Goal: Communication & Community: Answer question/provide support

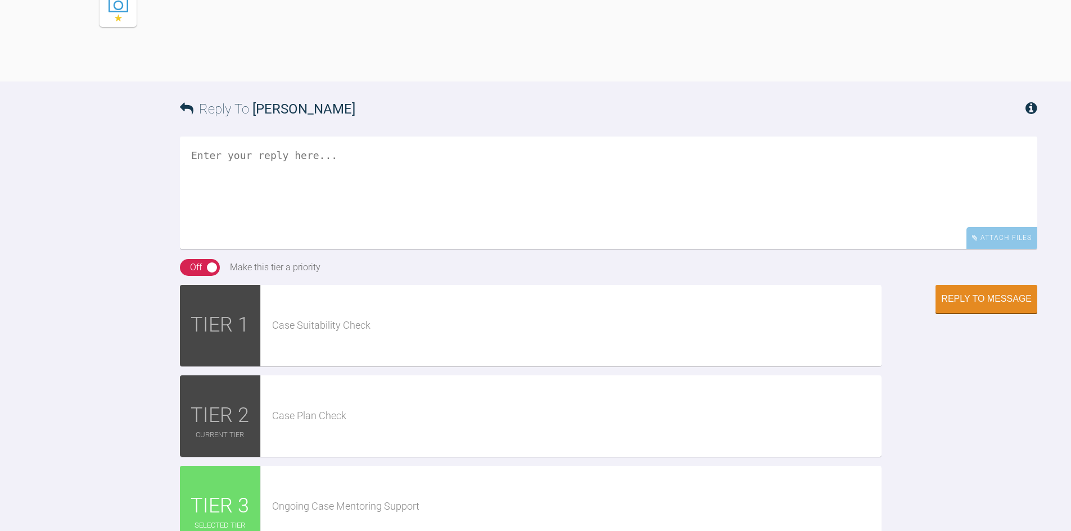
scroll to position [3323, 0]
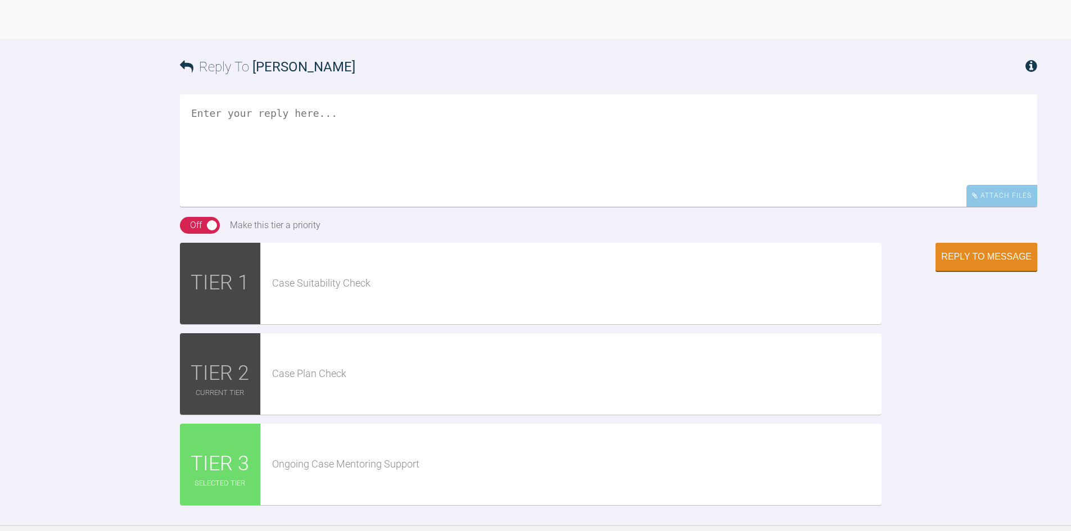
click at [332, 207] on textarea at bounding box center [608, 150] width 857 height 112
click at [247, 207] on textarea "Hi [PERSON_NAME], not contacted the patient yet, I am back at that practice [DA…" at bounding box center [608, 150] width 857 height 112
click at [751, 207] on textarea "Hi [PERSON_NAME], I have not contacted the patient yet, I am back at that pract…" at bounding box center [608, 150] width 857 height 112
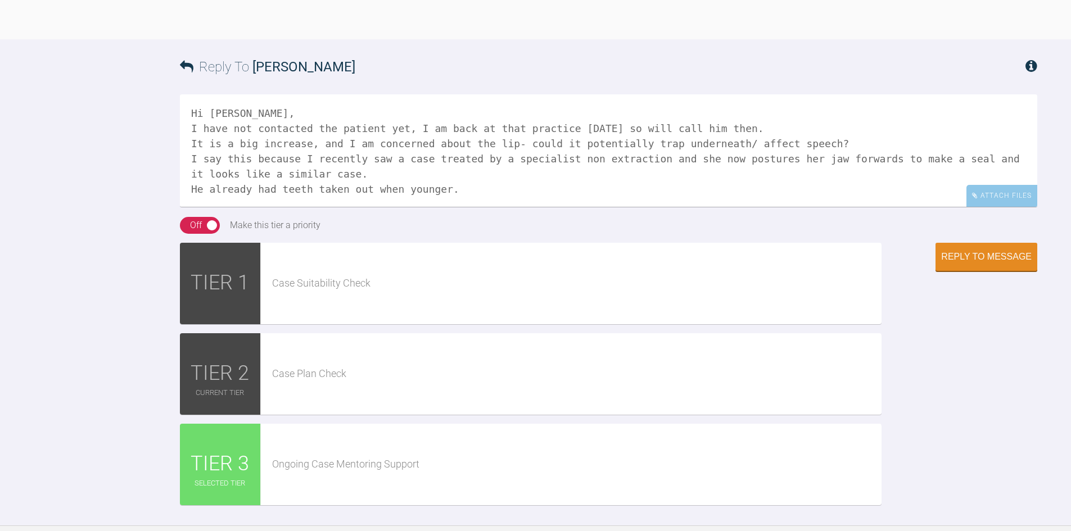
scroll to position [3, 0]
click at [349, 207] on textarea "Hi [PERSON_NAME], I have not contacted the patient yet, I am back at that pract…" at bounding box center [608, 150] width 857 height 112
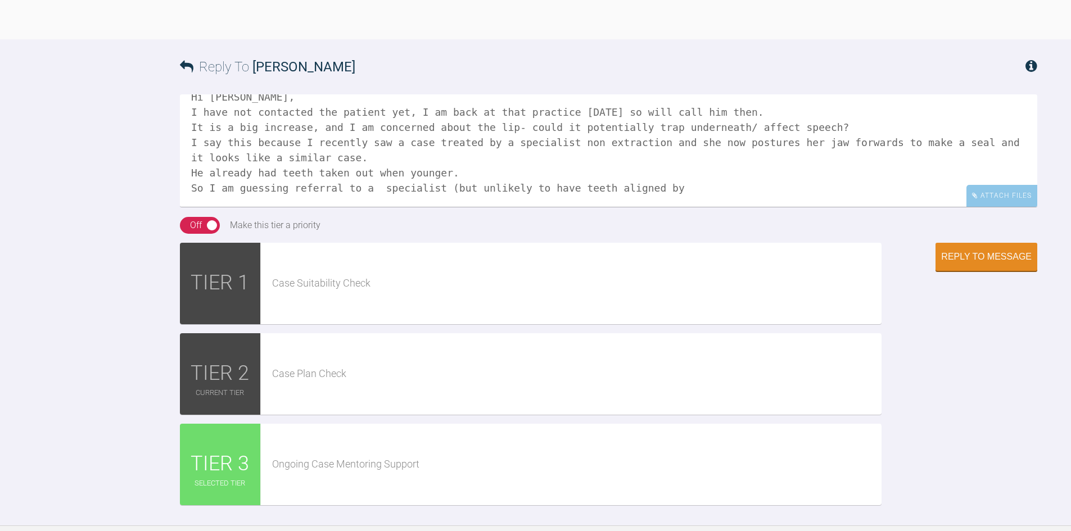
click at [662, 207] on textarea "Hi [PERSON_NAME], I have not contacted the patient yet, I am back at that pract…" at bounding box center [608, 150] width 857 height 112
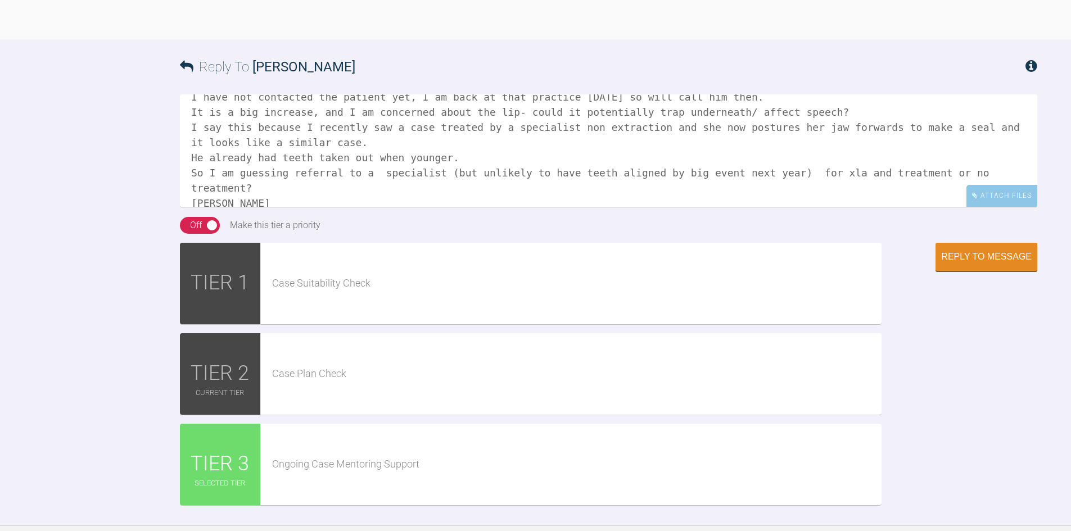
scroll to position [0, 0]
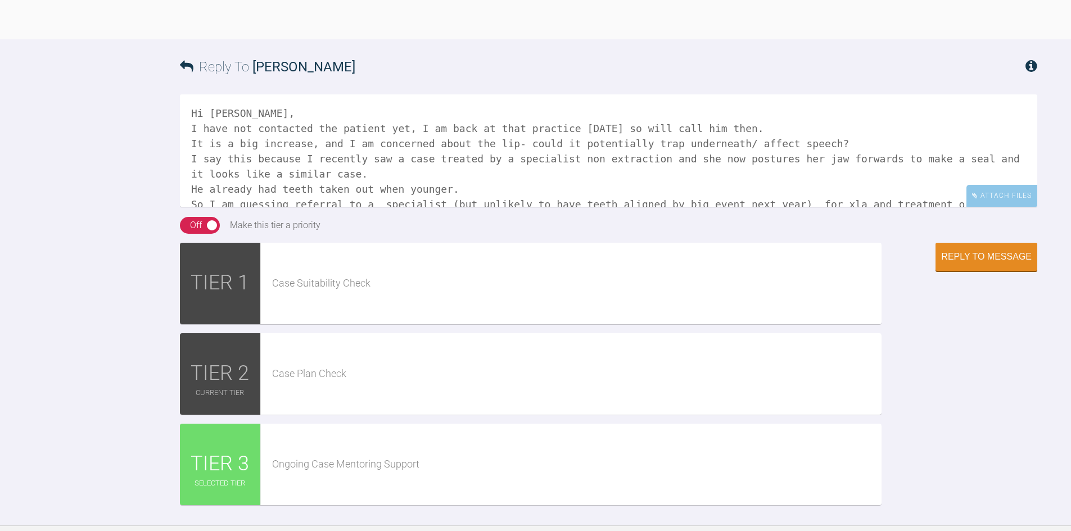
click at [295, 207] on textarea "Hi [PERSON_NAME], I have not contacted the patient yet, I am back at that pract…" at bounding box center [608, 150] width 857 height 112
click at [731, 207] on textarea "Hi [PERSON_NAME], I have not contacted the patient yet, I am back at that pract…" at bounding box center [608, 150] width 857 height 112
click at [490, 207] on textarea "Hi [PERSON_NAME], I have not contacted the patient yet, I am back at that pract…" at bounding box center [608, 150] width 857 height 112
drag, startPoint x: 800, startPoint y: 449, endPoint x: 804, endPoint y: 445, distance: 6.0
click at [801, 207] on textarea "Hi [PERSON_NAME], I have not contacted the patient yet, I am back at that pract…" at bounding box center [608, 150] width 857 height 112
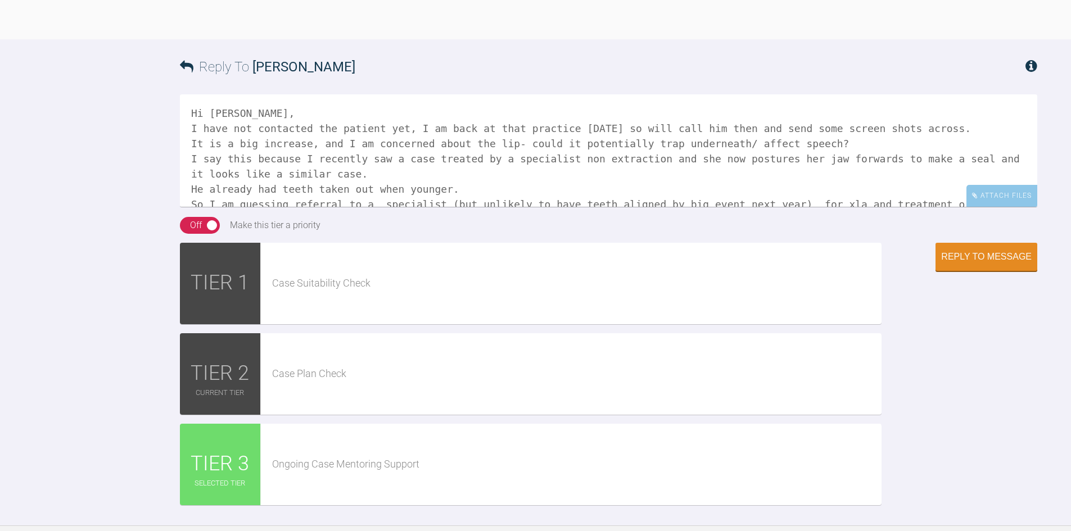
click at [804, 207] on textarea "Hi [PERSON_NAME], I have not contacted the patient yet, I am back at that pract…" at bounding box center [608, 150] width 857 height 112
click at [373, 207] on textarea "Hi [PERSON_NAME], I have not contacted the patient yet, I am back at that pract…" at bounding box center [608, 150] width 857 height 112
click at [732, 207] on textarea "Hi [PERSON_NAME], I have not contacted the patient yet, I am back at that pract…" at bounding box center [608, 150] width 857 height 112
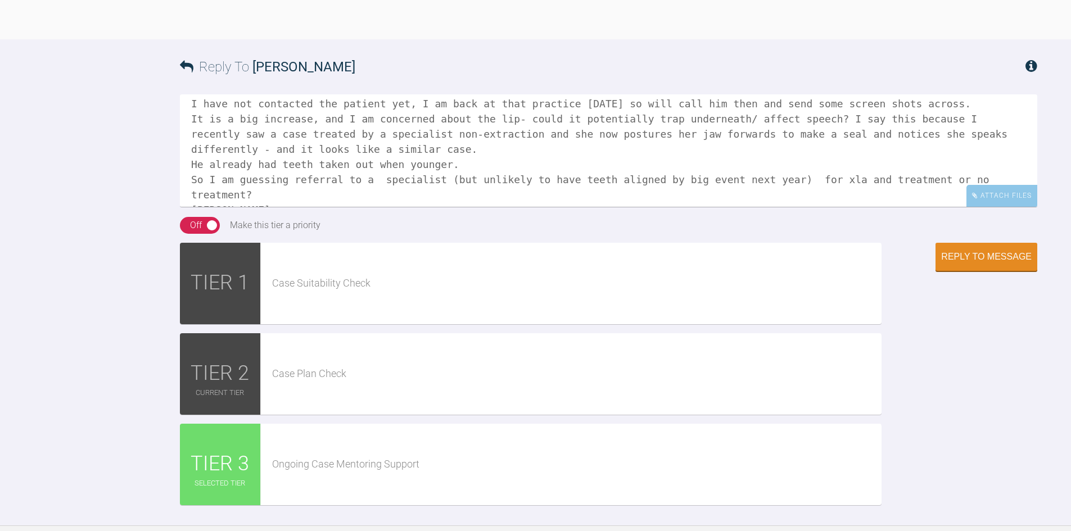
scroll to position [47, 0]
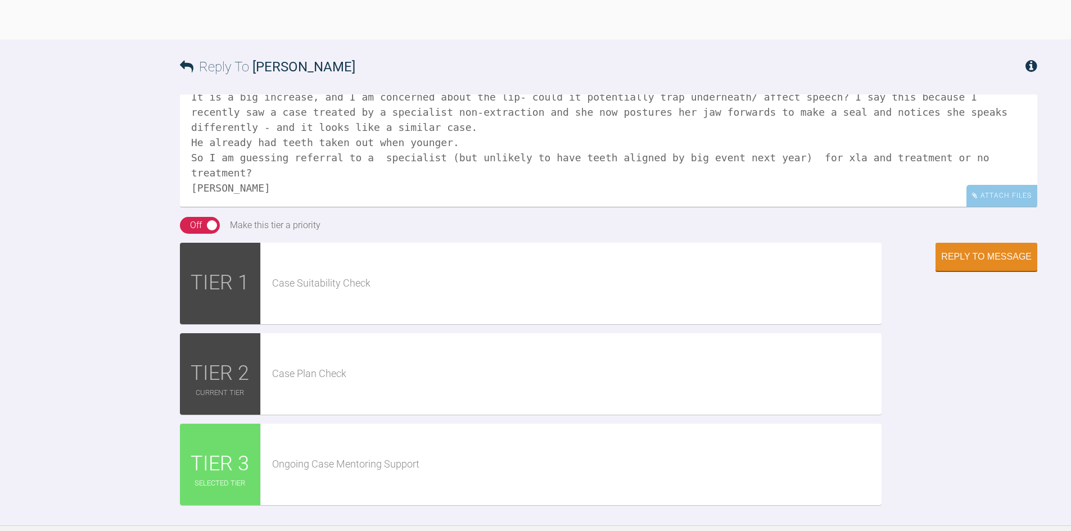
drag, startPoint x: 200, startPoint y: 437, endPoint x: 187, endPoint y: 441, distance: 13.7
click at [187, 207] on textarea "Hi [PERSON_NAME], I have not contacted the patient yet, I am back at that pract…" at bounding box center [608, 150] width 857 height 112
click at [542, 207] on textarea "Hi [PERSON_NAME], I have not contacted the patient yet, I am back at that pract…" at bounding box center [608, 150] width 857 height 112
click at [543, 207] on textarea "Hi [PERSON_NAME], I have not contacted the patient yet, I am back at that pract…" at bounding box center [608, 150] width 857 height 112
drag, startPoint x: 237, startPoint y: 458, endPoint x: 263, endPoint y: 457, distance: 25.9
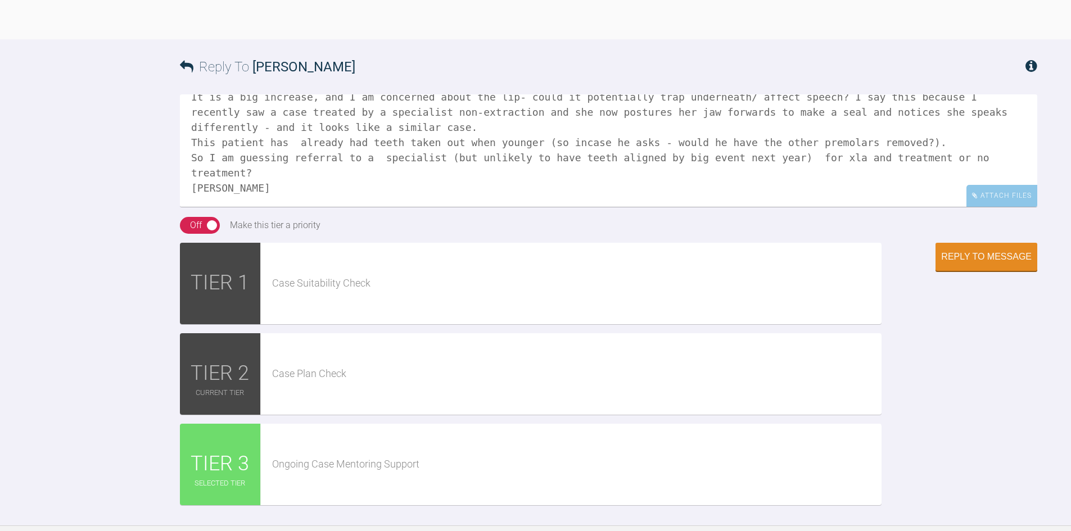
click at [263, 207] on textarea "Hi [PERSON_NAME], I have not contacted the patient yet, I am back at that pract…" at bounding box center [608, 150] width 857 height 112
click at [405, 207] on textarea "Hi [PERSON_NAME], I have not contacted the patient yet, I am back at that pract…" at bounding box center [608, 150] width 857 height 112
click at [842, 207] on textarea "Hi [PERSON_NAME], I have not contacted the patient yet, I am back at that pract…" at bounding box center [608, 150] width 857 height 112
click at [925, 207] on textarea "Hi [PERSON_NAME], I have not contacted the patient yet, I am back at that pract…" at bounding box center [608, 150] width 857 height 112
click at [496, 207] on textarea "Hi [PERSON_NAME], I have not contacted the patient yet, I am back at that pract…" at bounding box center [608, 150] width 857 height 112
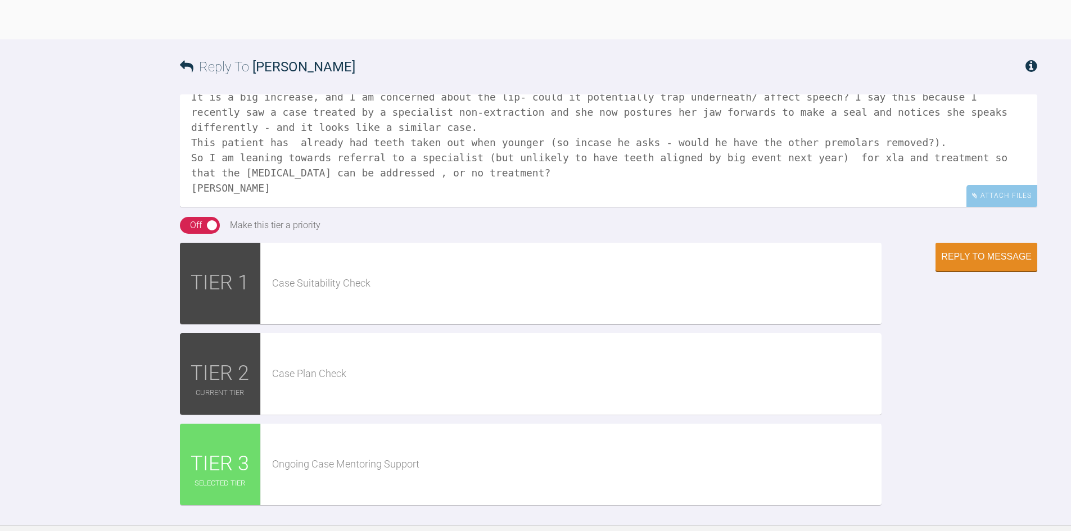
click at [189, 207] on textarea "Hi [PERSON_NAME], I have not contacted the patient yet, I am back at that pract…" at bounding box center [608, 150] width 857 height 112
type textarea "Hi [PERSON_NAME], I have not contacted the patient yet, I am back at that pract…"
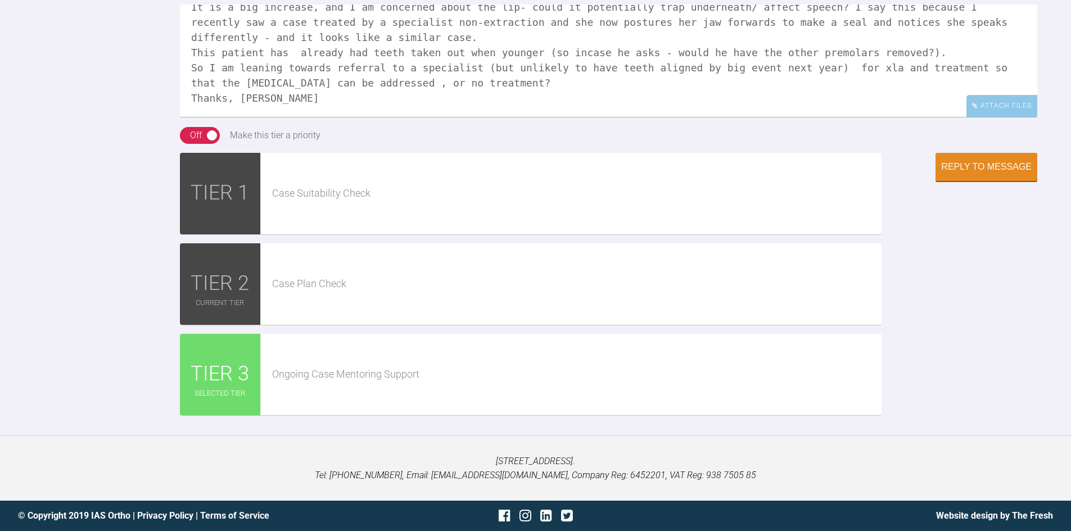
scroll to position [3661, 0]
click at [1003, 173] on div "Reply to Message" at bounding box center [986, 168] width 90 height 10
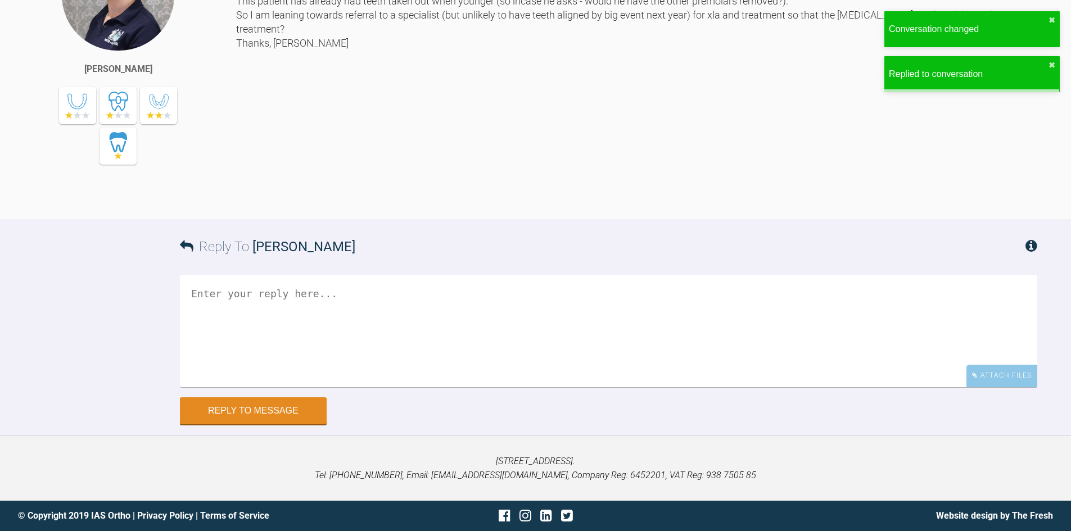
scroll to position [3604, 0]
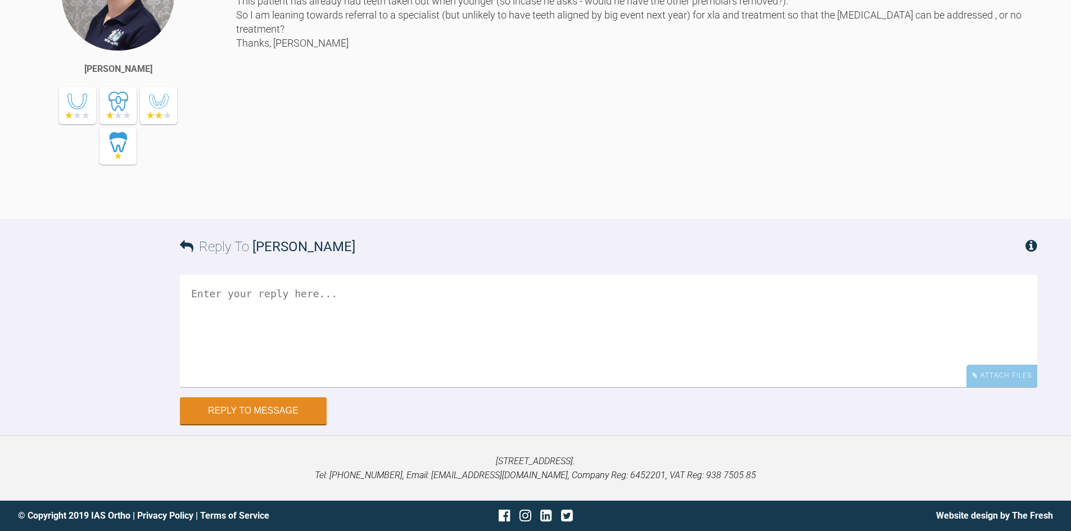
drag, startPoint x: 297, startPoint y: 183, endPoint x: 255, endPoint y: 226, distance: 60.4
click at [255, 202] on div "Hi [PERSON_NAME], I have not contacted the patient yet, I am back at that pract…" at bounding box center [636, 69] width 801 height 265
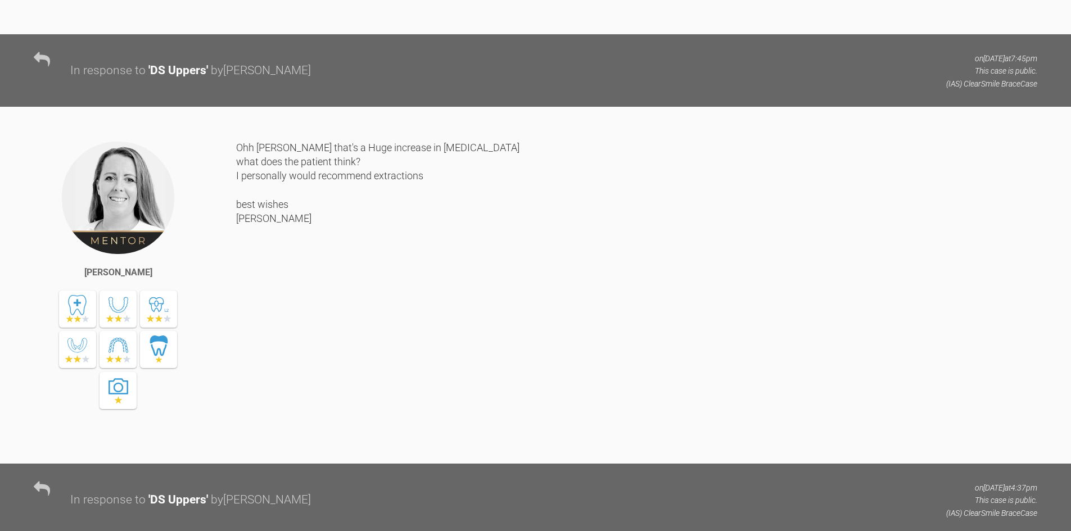
scroll to position [2717, 0]
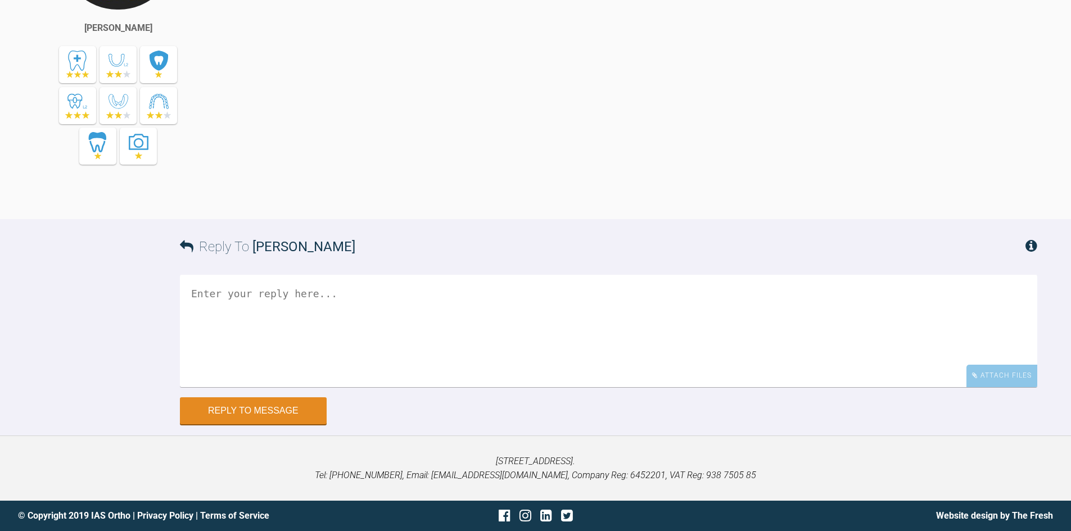
scroll to position [7167, 0]
click at [383, 330] on textarea at bounding box center [608, 330] width 857 height 112
type textarea "h"
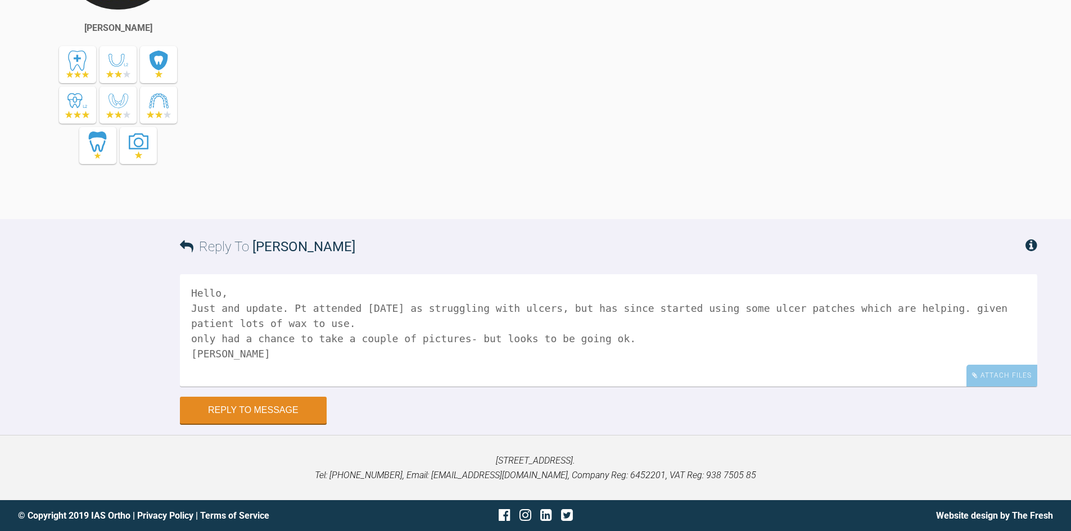
drag, startPoint x: 196, startPoint y: 337, endPoint x: 185, endPoint y: 338, distance: 10.7
click at [185, 338] on textarea "Hello, Just and update. Pt attended today as struggling with ulcers, but has si…" at bounding box center [608, 330] width 857 height 112
click at [595, 336] on textarea "Hello, Just and update. Pt attended today as struggling with ulcers, but has si…" at bounding box center [608, 330] width 857 height 112
click at [292, 308] on textarea "Hello, Just and update. Pt attended today as struggling with ulcers, but has si…" at bounding box center [608, 330] width 857 height 112
click at [343, 353] on textarea "Hello, Just and update. Pt attended today as struggling with ulcers, but has si…" at bounding box center [608, 330] width 857 height 112
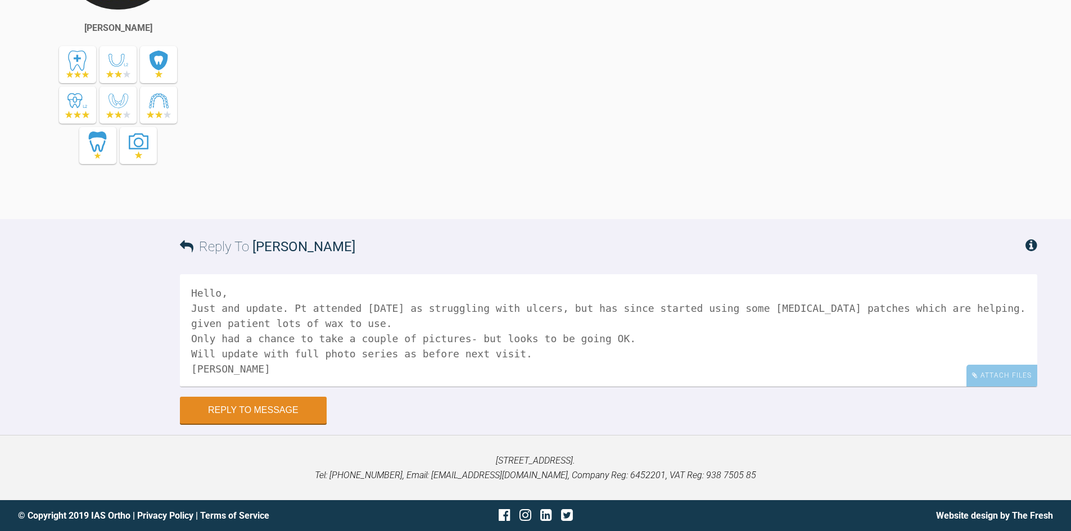
click at [527, 362] on textarea "Hello, Just and update. Pt attended today as struggling with ulcers, but has si…" at bounding box center [608, 330] width 857 height 112
click at [436, 354] on textarea "Hello, Just and update. Pt attended today as struggling with ulcers, but has si…" at bounding box center [608, 330] width 857 height 112
click at [384, 354] on textarea "Hello, Just and update. Pt attended today as struggling with ulcers, but has si…" at bounding box center [608, 330] width 857 height 112
type textarea "Hello, Just and update. Pt attended today as struggling with ulcers, but has si…"
click at [1005, 374] on div "Attach Files" at bounding box center [1001, 376] width 71 height 22
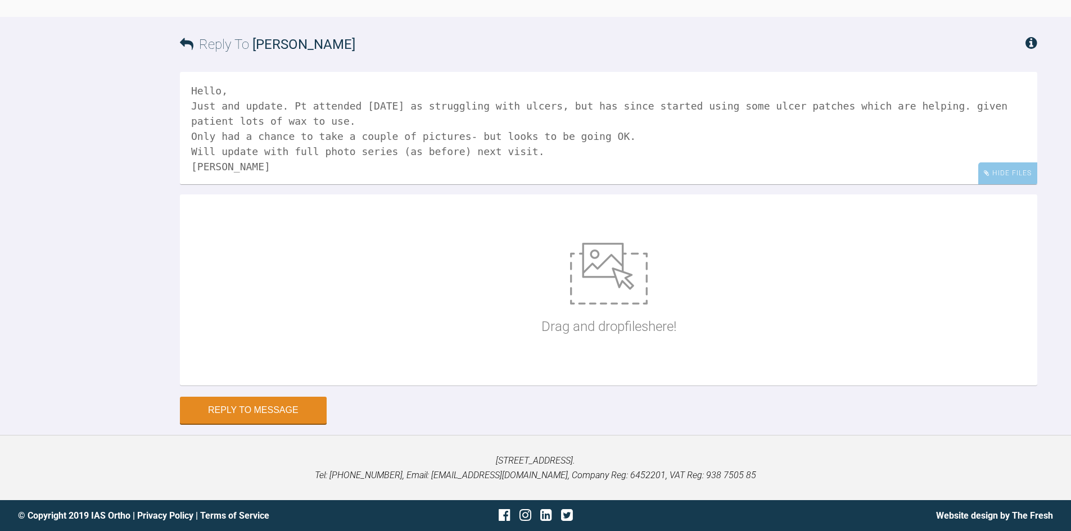
click at [606, 305] on img at bounding box center [609, 274] width 78 height 62
type input "C:\fakepath\IMG_1361.JPG"
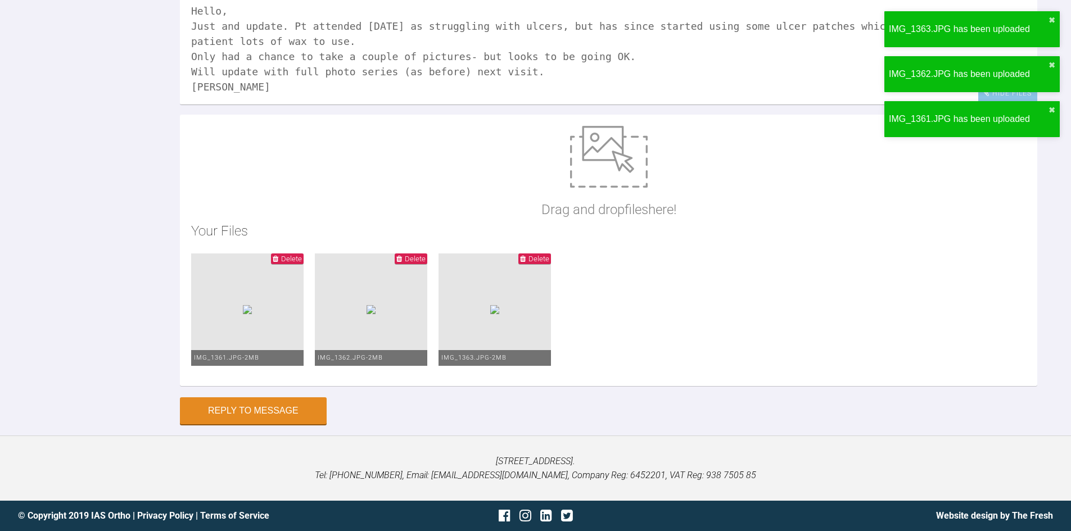
click at [909, 105] on textarea "Hello, Just and update. Pt attended today as struggling with ulcers, but has si…" at bounding box center [608, 48] width 857 height 112
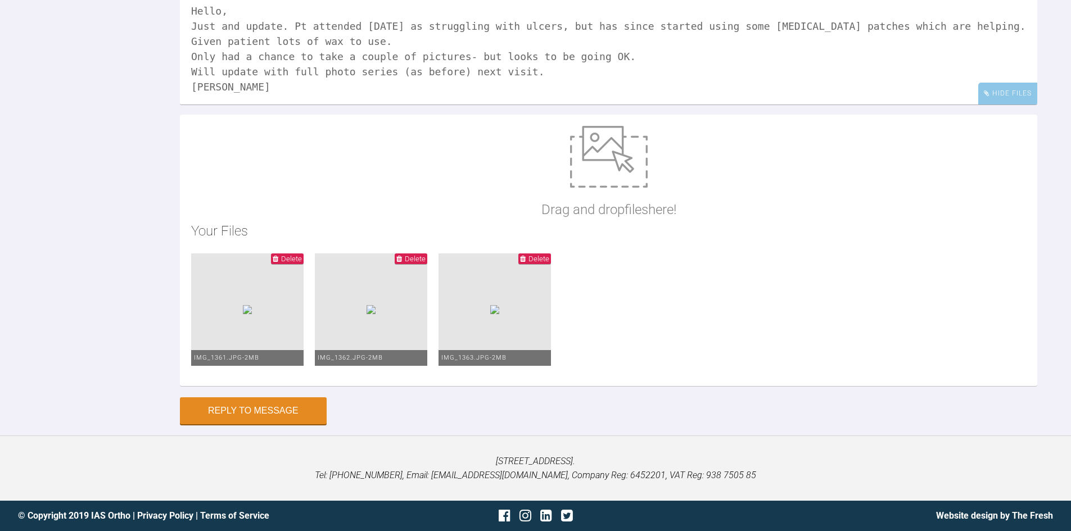
click at [289, 105] on textarea "Hello, Just and update. Pt attended today as struggling with ulcers, but has si…" at bounding box center [608, 48] width 857 height 112
drag, startPoint x: 360, startPoint y: 320, endPoint x: 352, endPoint y: 321, distance: 7.9
click at [352, 105] on textarea "Hello, Just and update. Pt attended today as struggling with ulcers, but has si…" at bounding box center [608, 48] width 857 height 112
click at [351, 105] on textarea "Hello, Just and update. Pt attended today as struggling with ulcers, but has si…" at bounding box center [608, 48] width 857 height 112
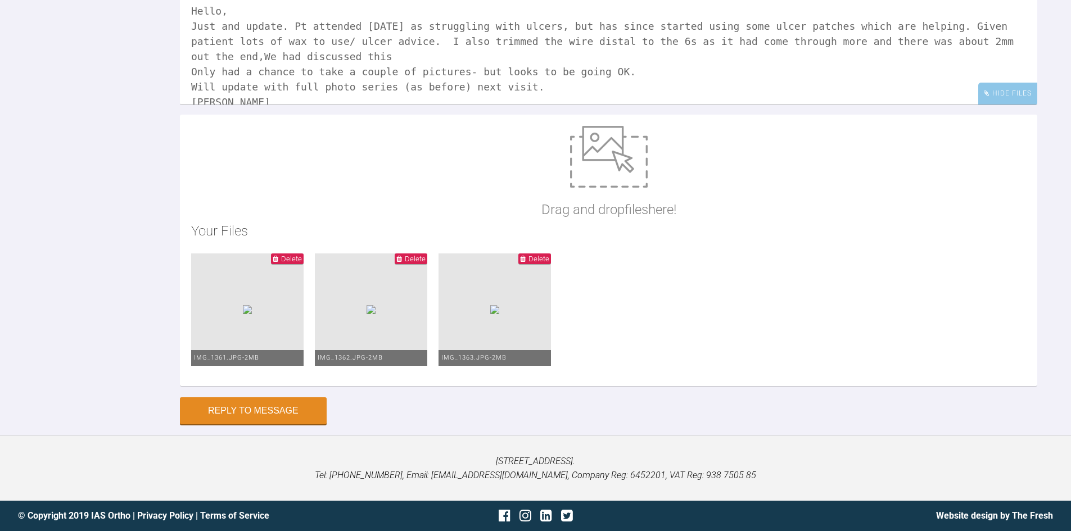
drag, startPoint x: 936, startPoint y: 326, endPoint x: 937, endPoint y: 333, distance: 6.8
click at [937, 105] on textarea "Hello, Just and update. Pt attended today as struggling with ulcers, but has si…" at bounding box center [608, 48] width 857 height 112
click at [377, 105] on textarea "Hello, Just and update. Pt attended today as struggling with ulcers, but has si…" at bounding box center [608, 48] width 857 height 112
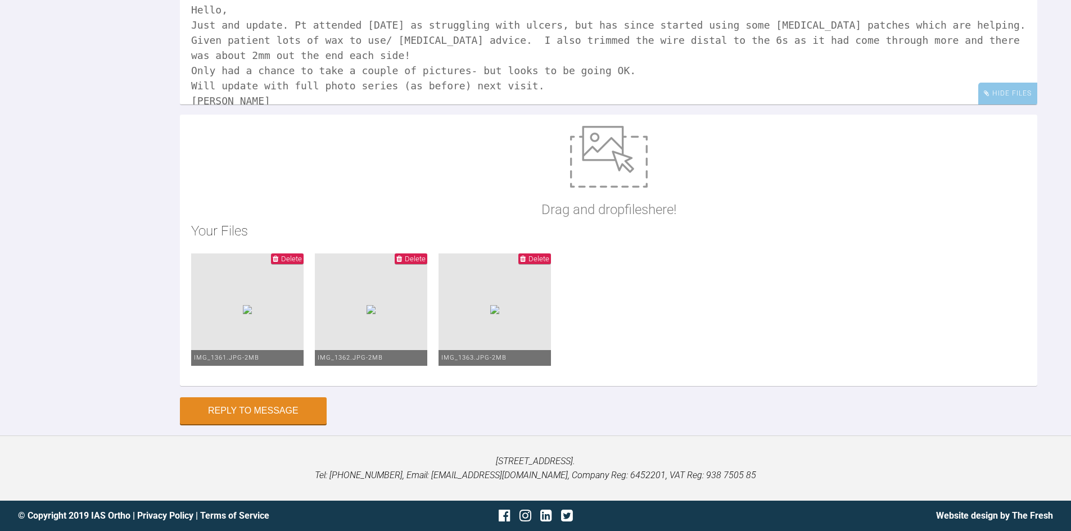
click at [508, 105] on textarea "Hello, Just and update. Pt attended today as struggling with ulcers, but has si…" at bounding box center [608, 48] width 857 height 112
click at [235, 105] on textarea "Hello, Just and update. Pt attended today as struggling with ulcers, but has si…" at bounding box center [608, 48] width 857 height 112
type textarea "Hello, Just an update. Pt attended today as struggling with ulcers, but has sin…"
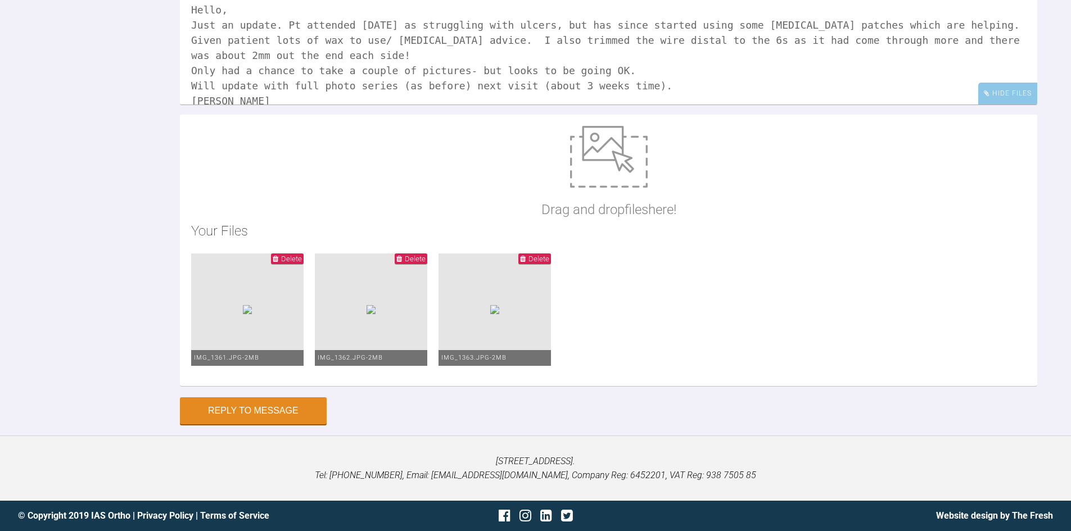
click at [103, 411] on div "Reply To Utpalendu Bose Hello, Just an update. Pt attended today as struggling …" at bounding box center [535, 180] width 1071 height 487
click at [298, 425] on button "Reply to Message" at bounding box center [253, 411] width 147 height 27
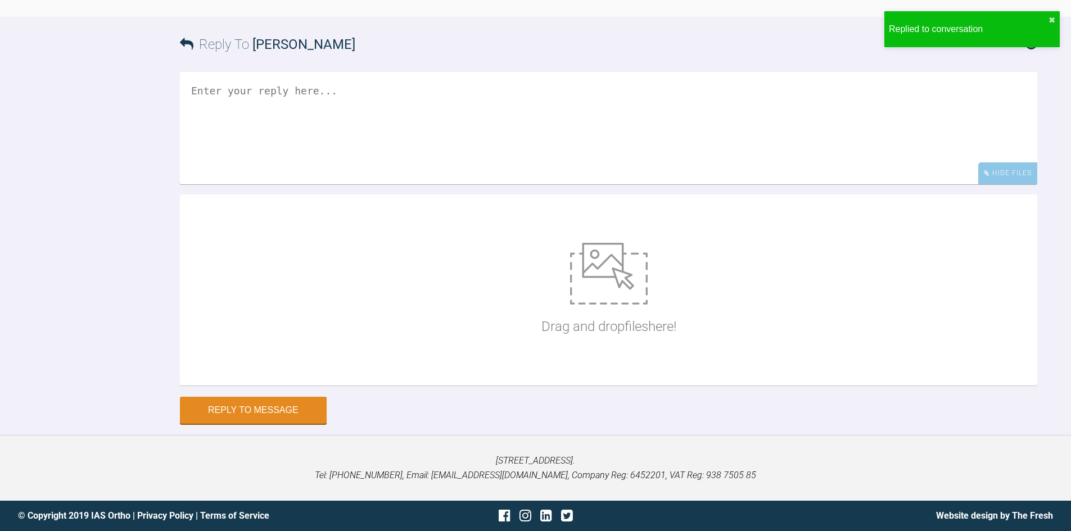
scroll to position [7561, 0]
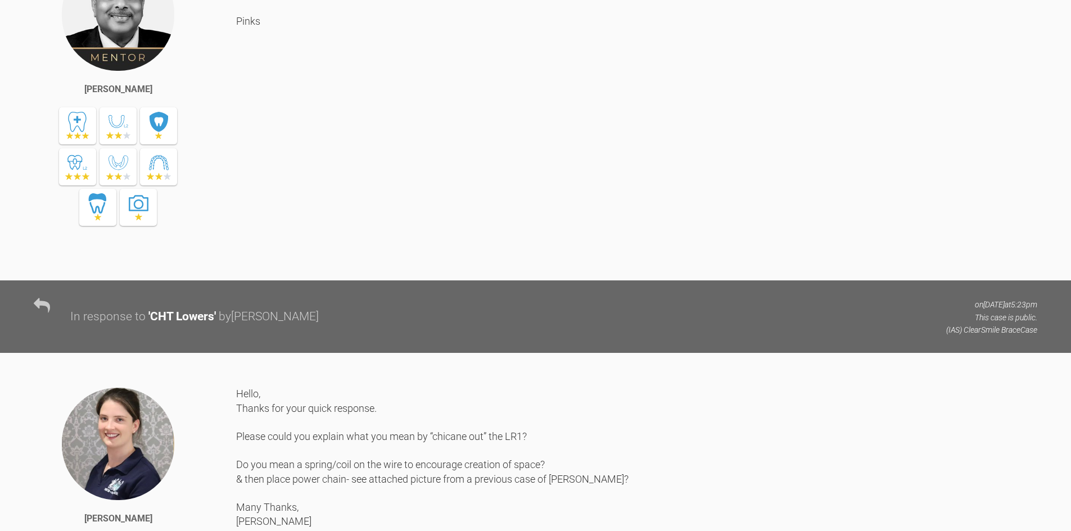
scroll to position [5667, 0]
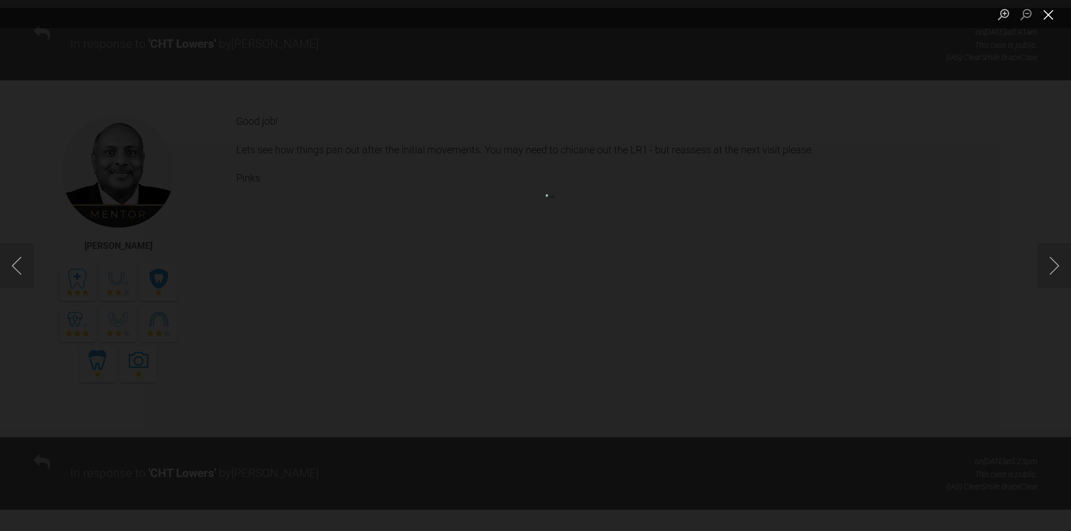
click at [1048, 13] on button "Close lightbox" at bounding box center [1048, 14] width 22 height 20
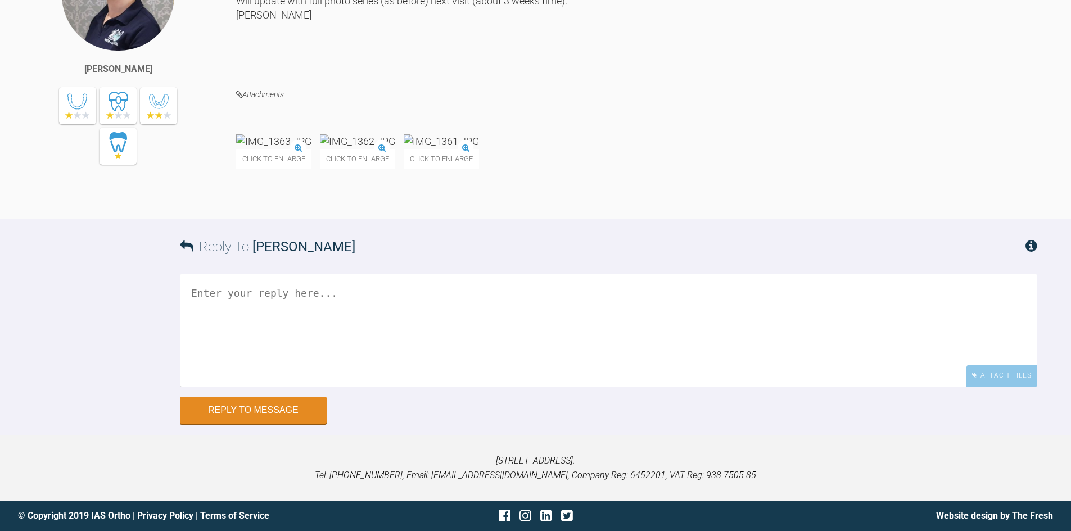
scroll to position [7556, 0]
click at [395, 134] on img at bounding box center [357, 141] width 75 height 14
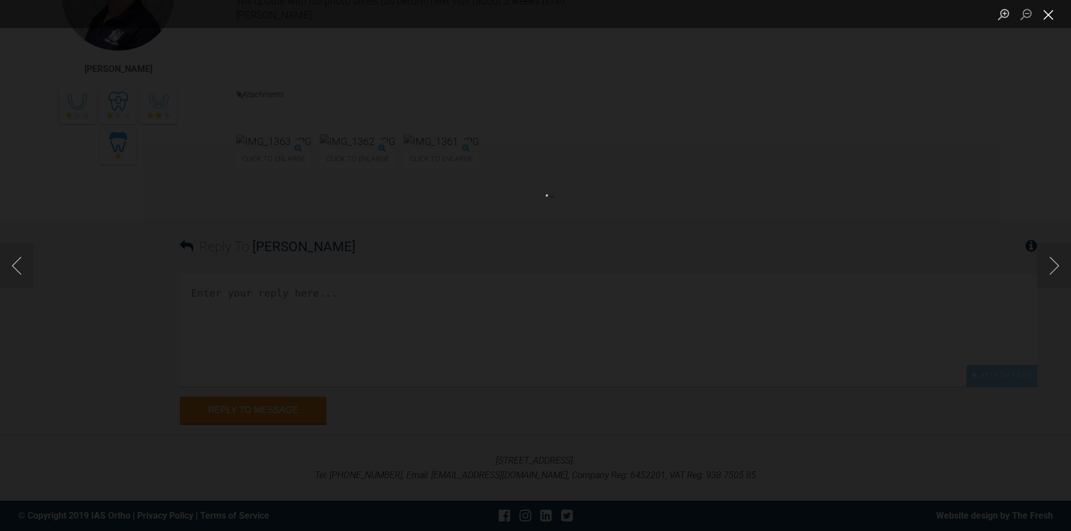
click at [1048, 20] on button "Close lightbox" at bounding box center [1048, 14] width 22 height 20
